Goal: Navigation & Orientation: Find specific page/section

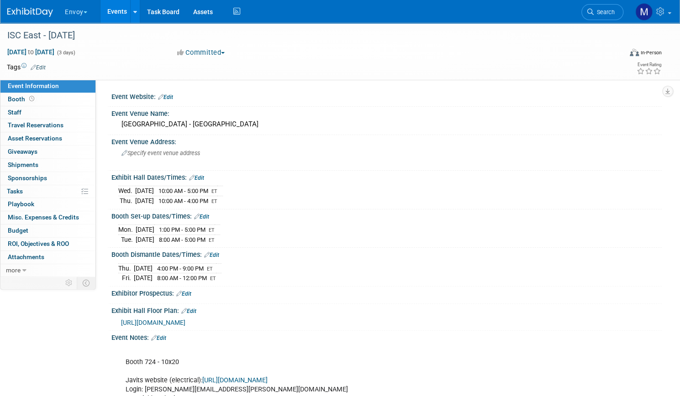
click at [134, 12] on link "Events" at bounding box center [116, 11] width 33 height 23
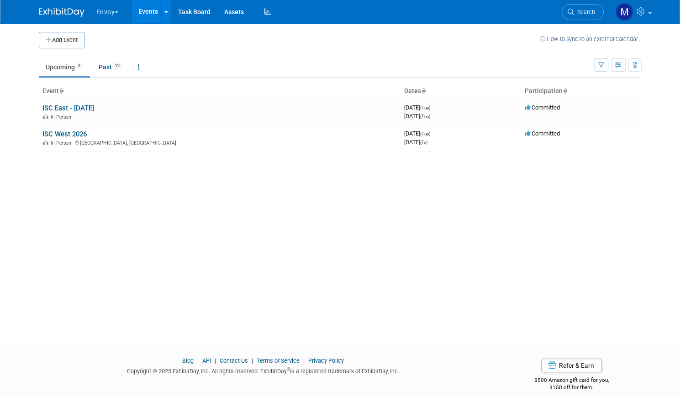
click at [101, 16] on button "Envoy" at bounding box center [112, 10] width 35 height 20
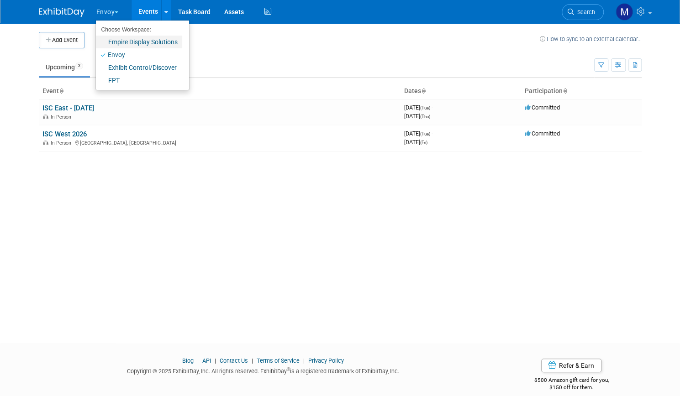
click at [109, 44] on link "Empire Display Solutions" at bounding box center [139, 42] width 86 height 13
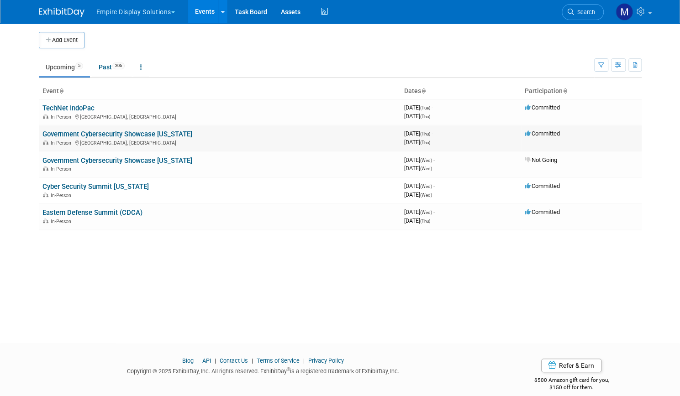
click at [146, 134] on link "Government Cybersecurity Showcase California" at bounding box center [117, 134] width 150 height 8
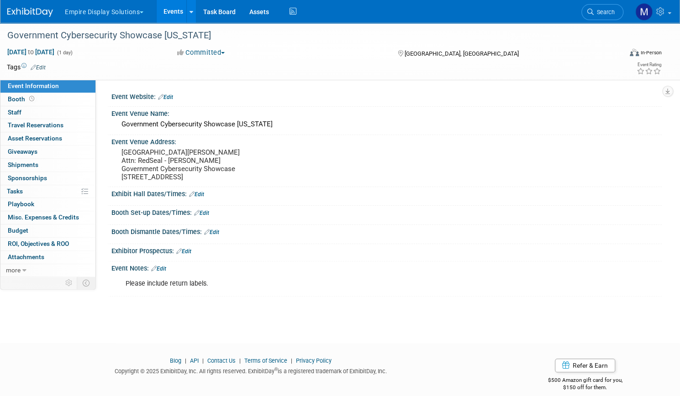
click at [148, 10] on button "Empire Display Solutions" at bounding box center [109, 10] width 91 height 20
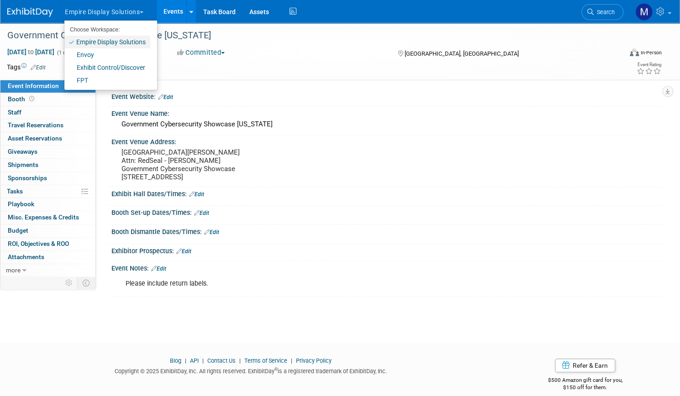
click at [132, 42] on link "Empire Display Solutions" at bounding box center [107, 42] width 86 height 13
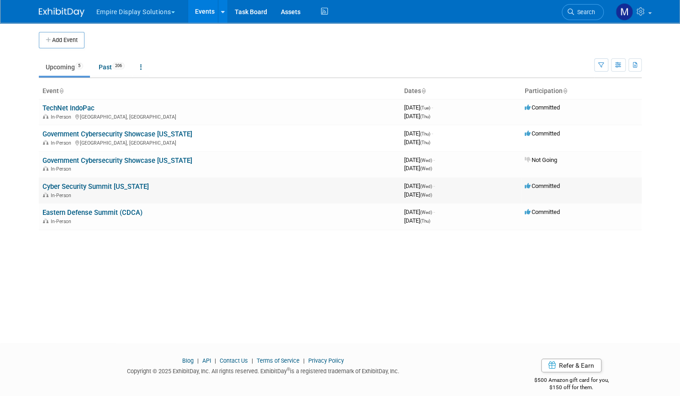
click at [95, 184] on link "Cyber Security Summit [US_STATE]" at bounding box center [95, 187] width 106 height 8
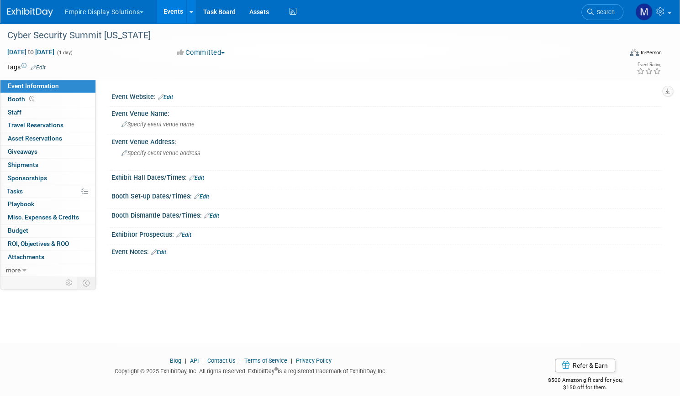
click at [148, 10] on button "Empire Display Solutions" at bounding box center [109, 10] width 91 height 20
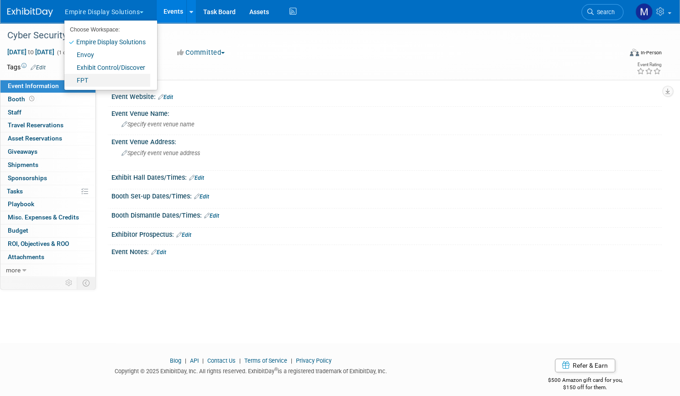
click at [114, 78] on link "FPT" at bounding box center [107, 80] width 86 height 13
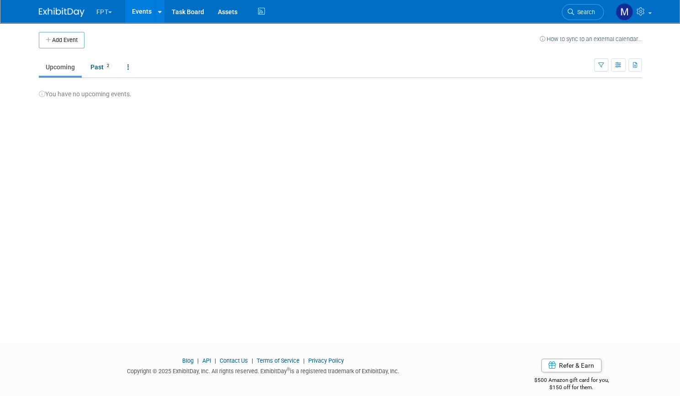
click at [108, 11] on span "button" at bounding box center [110, 12] width 4 height 2
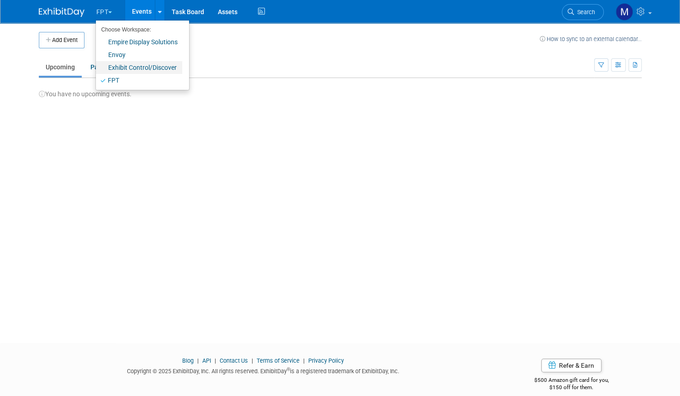
click at [111, 68] on link "Exhibit Control/Discover" at bounding box center [139, 67] width 86 height 13
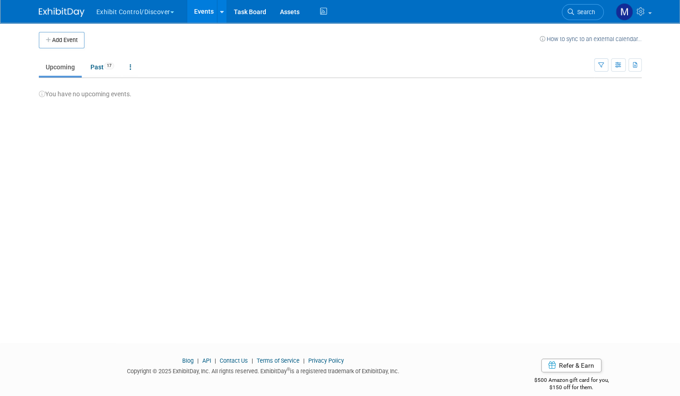
click at [131, 14] on button "Exhibit Control/Discover" at bounding box center [140, 10] width 90 height 20
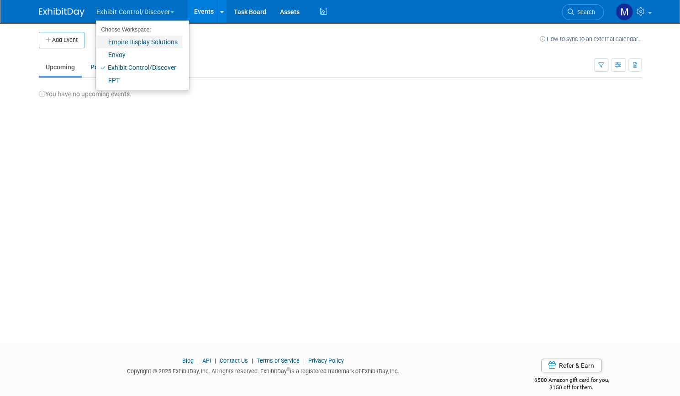
click at [130, 41] on link "Empire Display Solutions" at bounding box center [139, 42] width 86 height 13
